Goal: Communication & Community: Ask a question

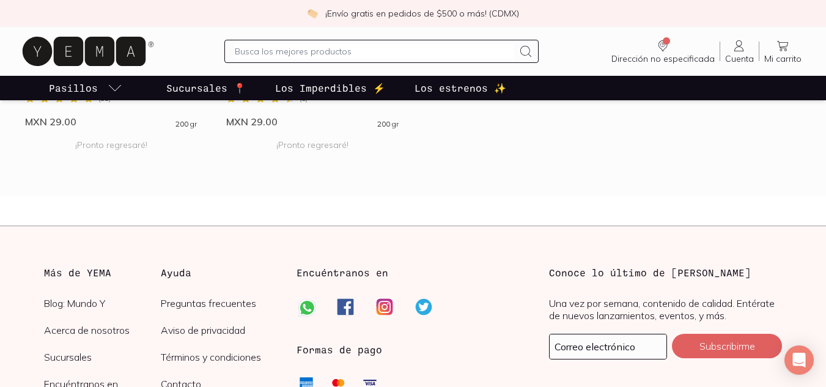
scroll to position [4709, 0]
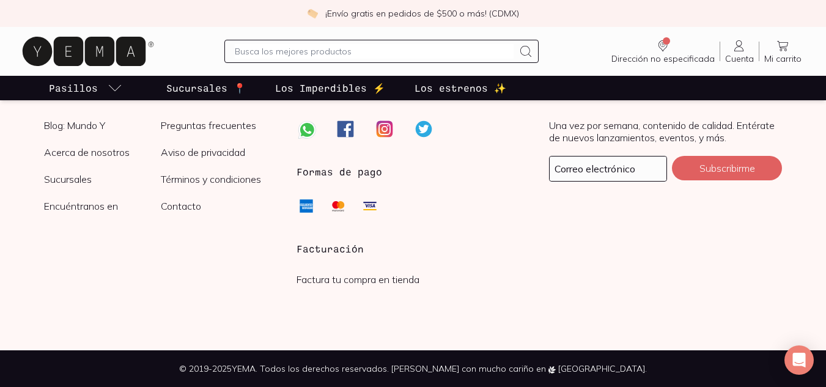
click at [188, 207] on link "Contacto" at bounding box center [219, 206] width 117 height 12
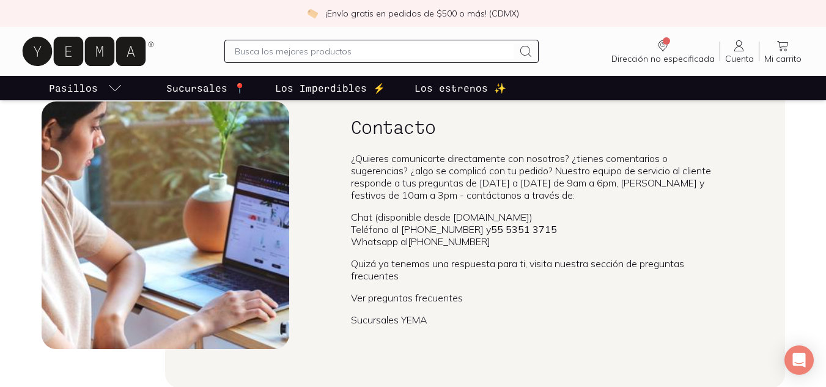
scroll to position [94, 0]
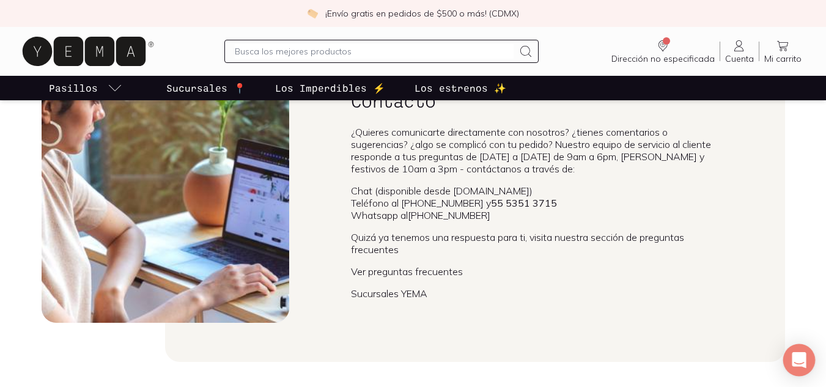
click at [800, 362] on icon "Open Intercom Messenger" at bounding box center [799, 360] width 14 height 16
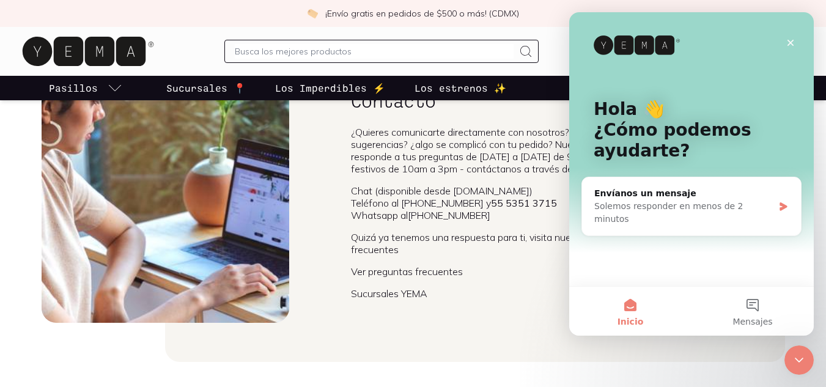
scroll to position [0, 0]
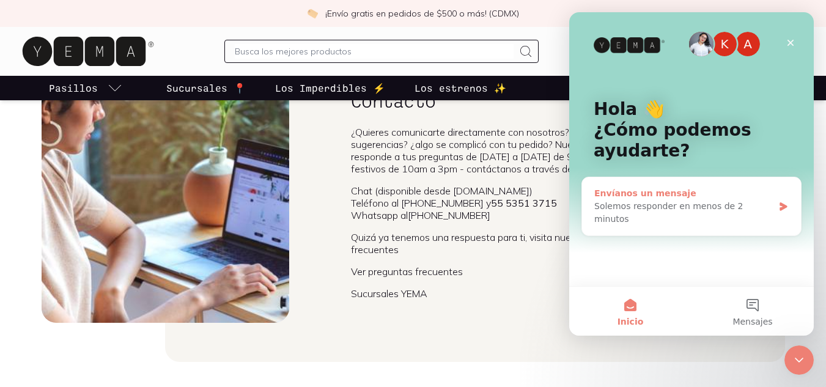
click at [730, 210] on div "Solemos responder en menos de 2 minutos" at bounding box center [683, 213] width 179 height 26
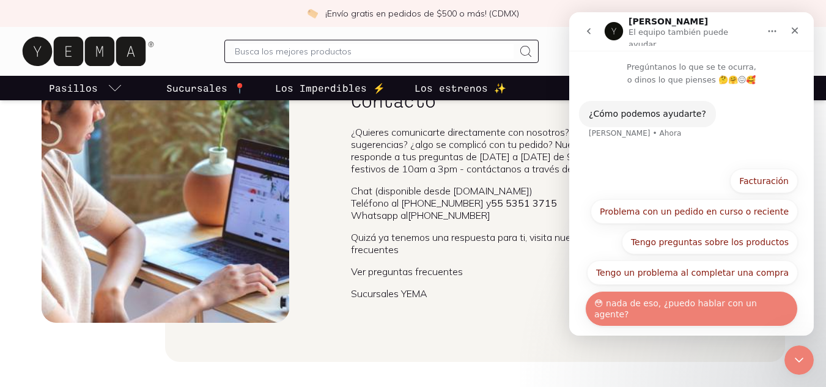
click at [715, 305] on button "😳 nada de eso, ¿puedo hablar con un agente?" at bounding box center [691, 308] width 213 height 35
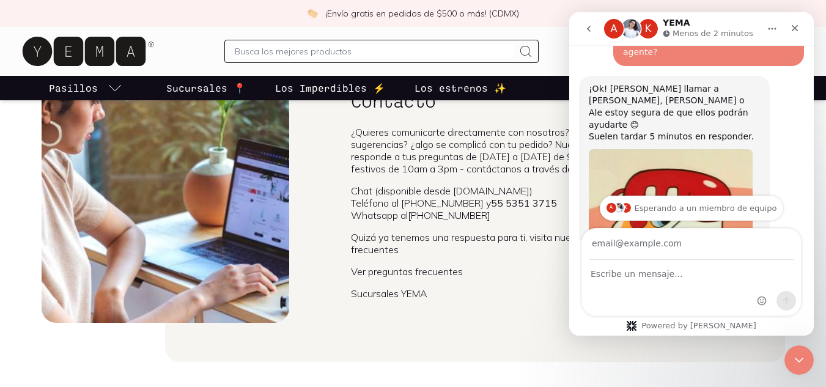
scroll to position [208, 0]
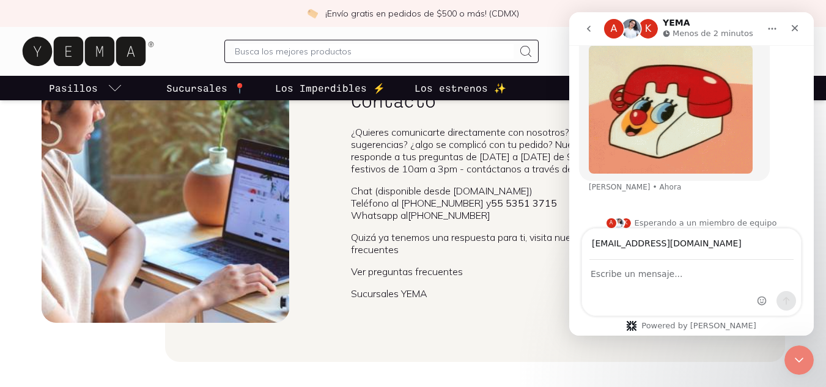
type input "[EMAIL_ADDRESS][DOMAIN_NAME]"
click at [696, 281] on div "Intercom Messenger" at bounding box center [691, 287] width 219 height 55
click at [655, 304] on div "Intercom Messenger" at bounding box center [691, 287] width 219 height 55
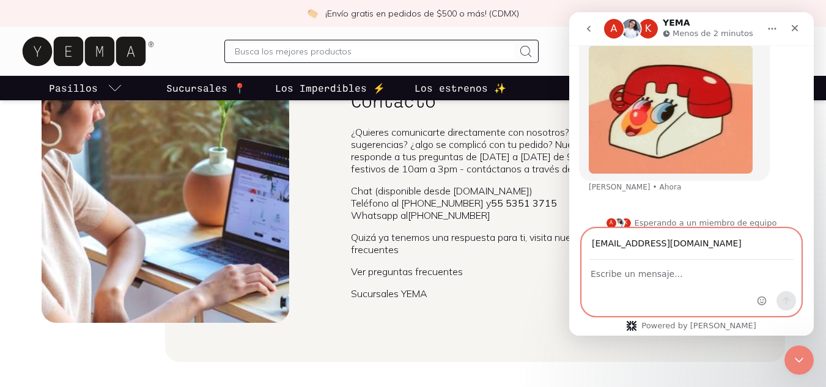
click at [654, 276] on textarea "Escribe un mensaje..." at bounding box center [691, 270] width 219 height 21
paste textarea "Loremips dolors am CONSE, Ad elitse do Eiusmodt Inci, utlabore et doloremagna a…"
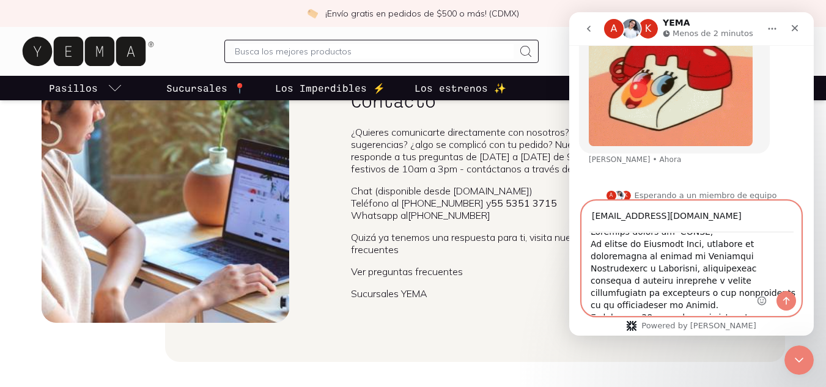
scroll to position [0, 0]
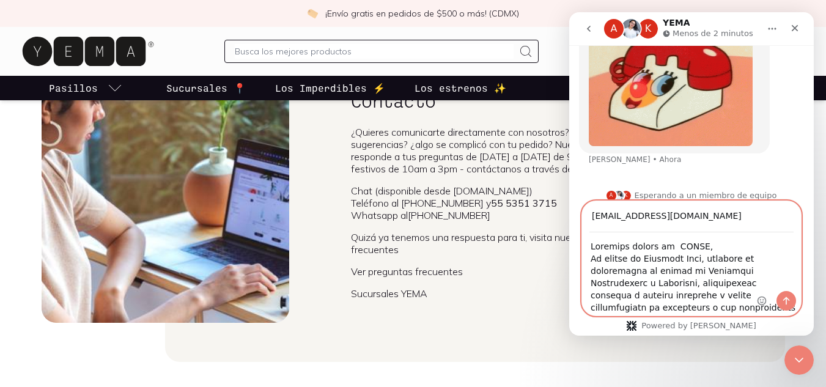
click at [694, 248] on textarea "Escribe un mensaje..." at bounding box center [691, 274] width 219 height 83
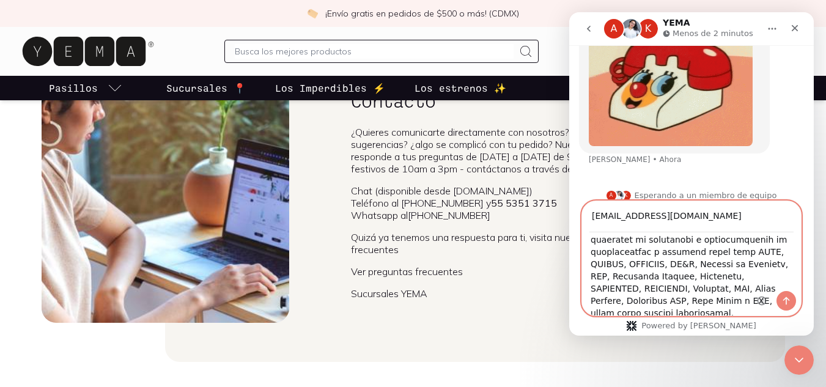
scroll to position [179, 0]
click at [721, 289] on textarea "Escribe un mensaje..." at bounding box center [691, 274] width 219 height 83
type textarea "Loremips dolors am CONS, Ad elitse do Eiusmodt Inci, utlabore et doloremagna al…"
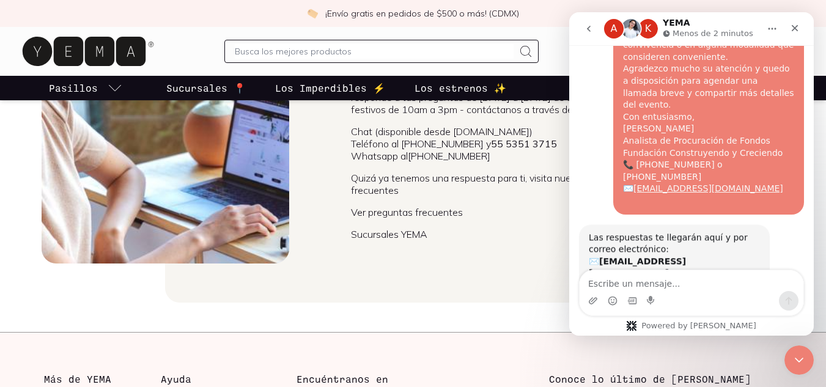
scroll to position [821, 0]
